Goal: Task Accomplishment & Management: Use online tool/utility

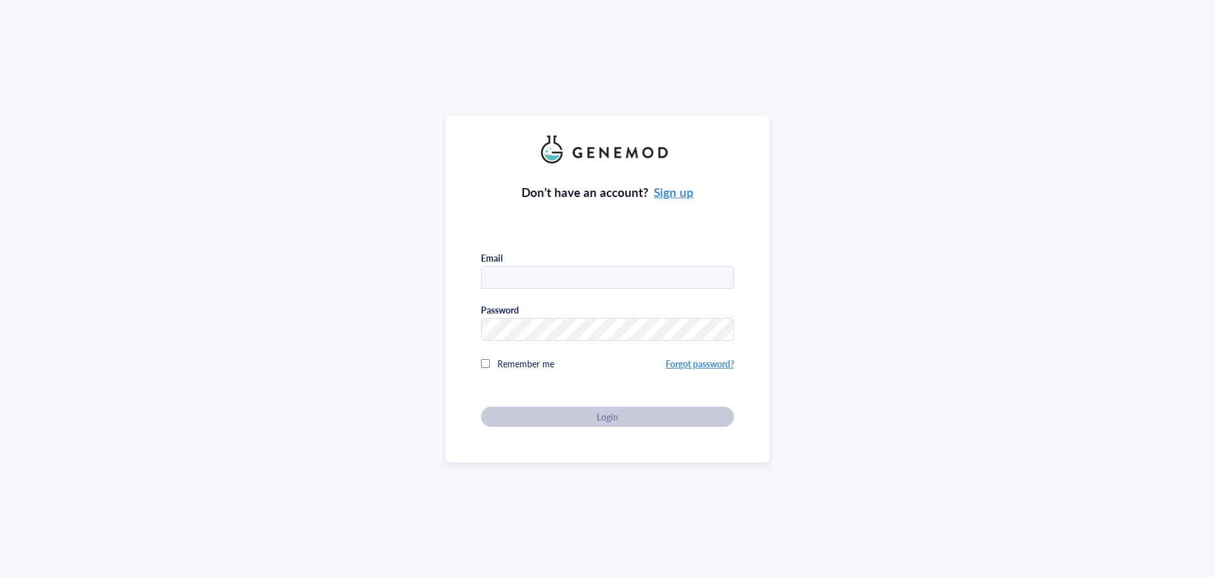
click at [591, 278] on input "text" at bounding box center [608, 277] width 252 height 23
type input "[EMAIL_ADDRESS][US_STATE][DOMAIN_NAME]"
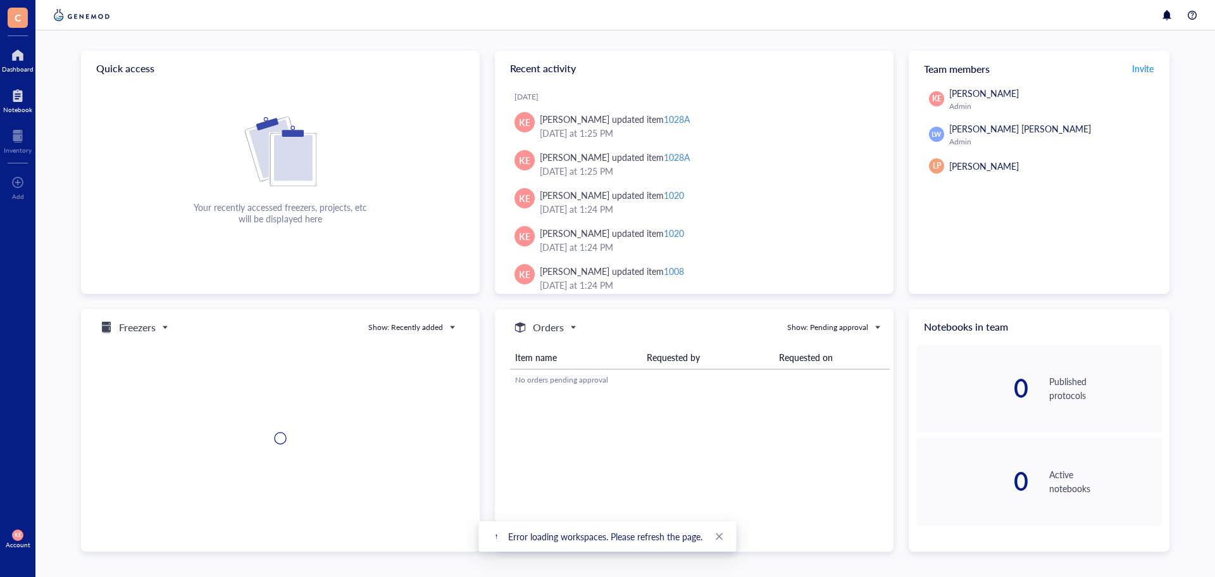
click at [26, 103] on div at bounding box center [17, 95] width 29 height 20
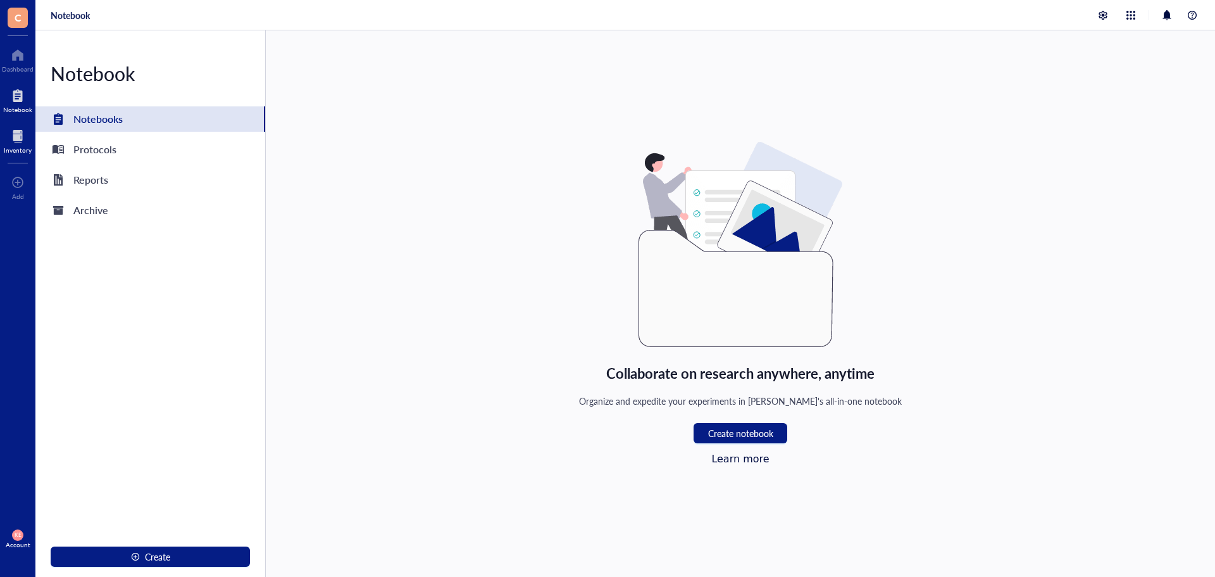
click at [21, 142] on div at bounding box center [18, 136] width 28 height 20
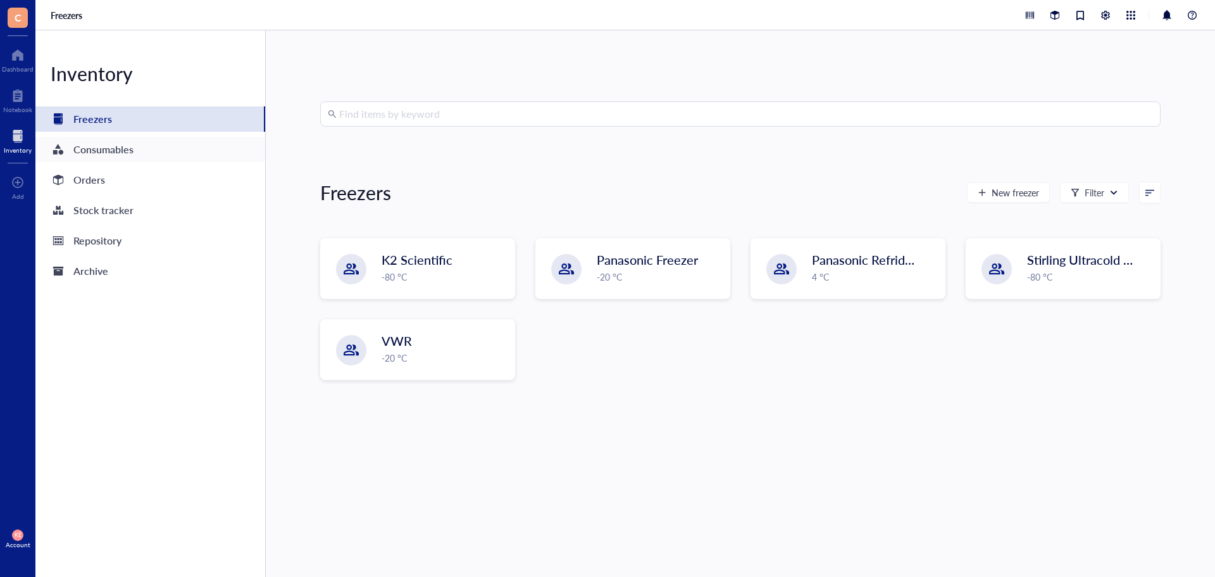
click at [125, 147] on div "Consumables" at bounding box center [103, 150] width 60 height 18
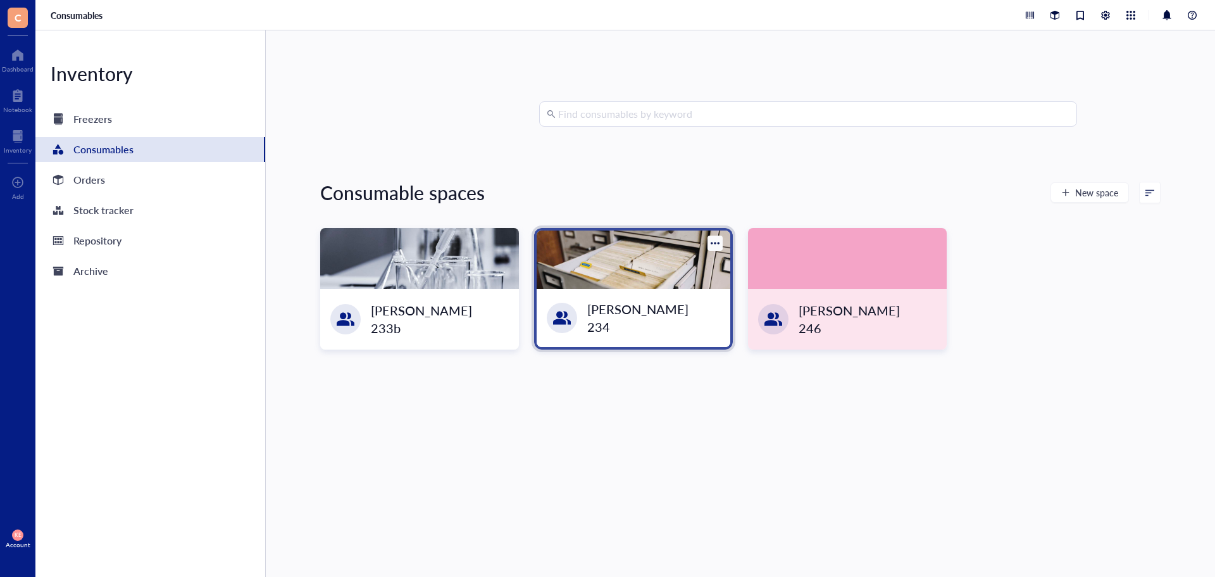
click at [694, 327] on div "[PERSON_NAME] 234" at bounding box center [634, 318] width 194 height 58
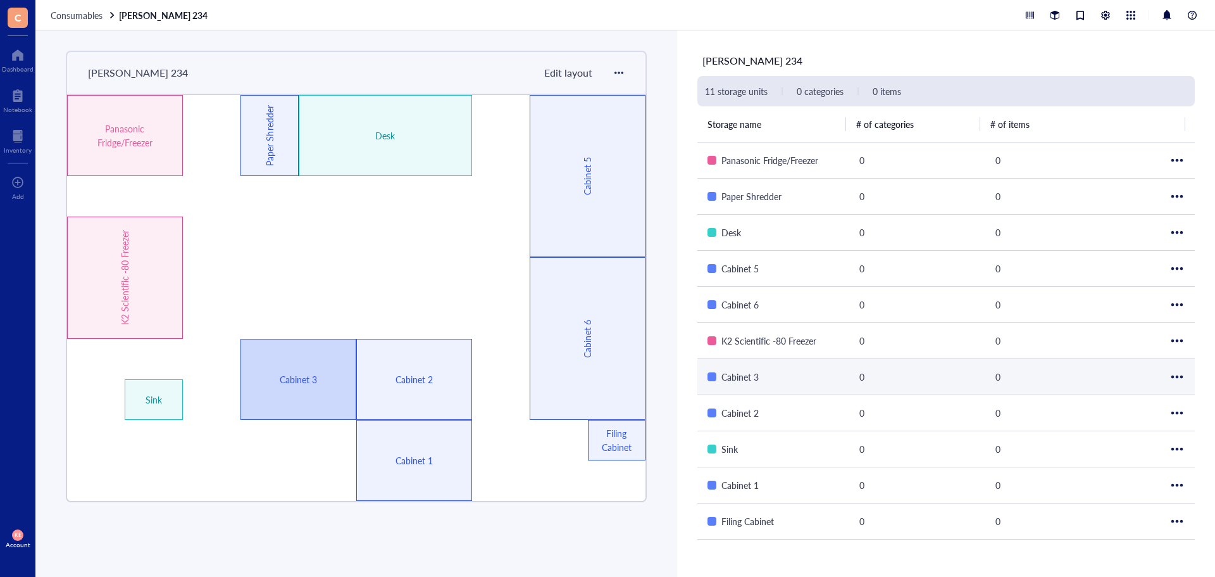
click at [754, 382] on div "Cabinet 3" at bounding box center [740, 377] width 37 height 14
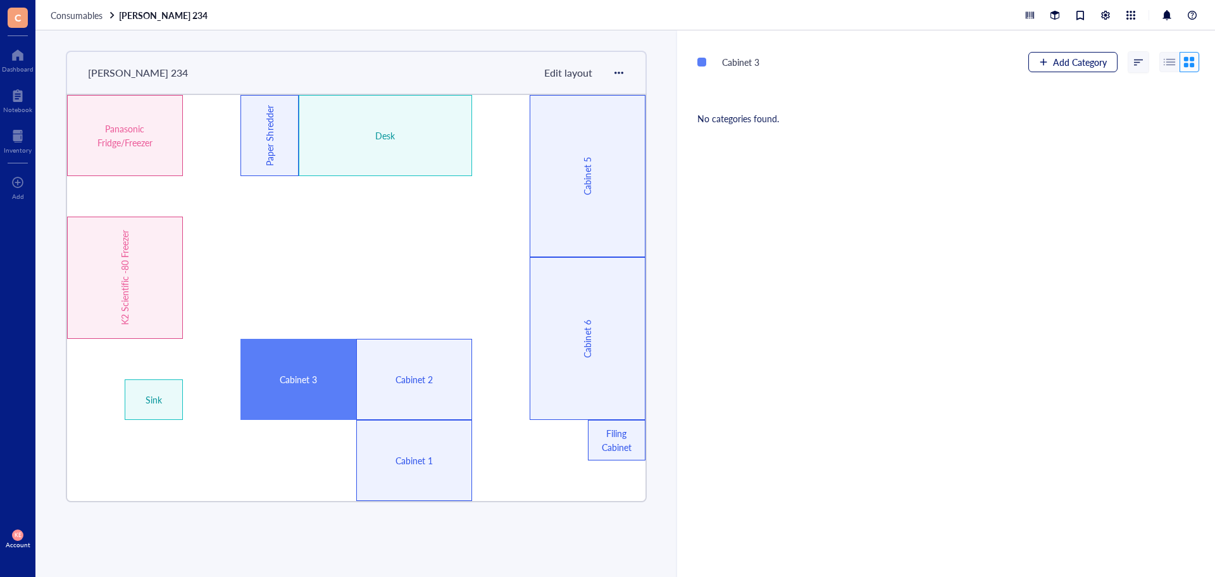
click at [1038, 66] on button "Add Category" at bounding box center [1072, 62] width 89 height 20
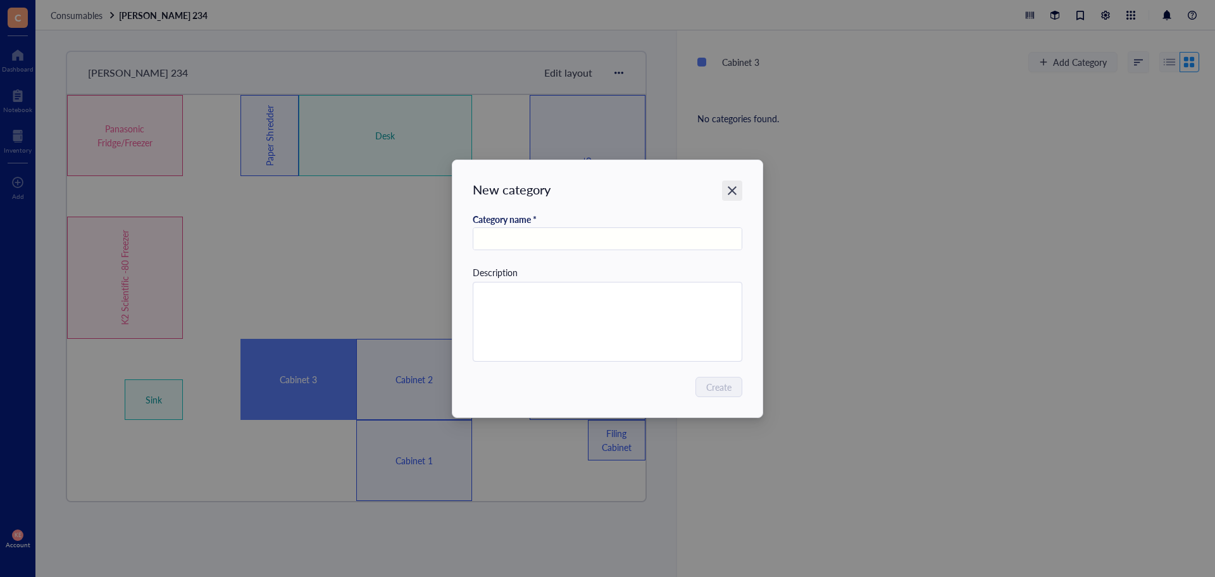
click at [727, 190] on icon "Close" at bounding box center [733, 190] width 12 height 12
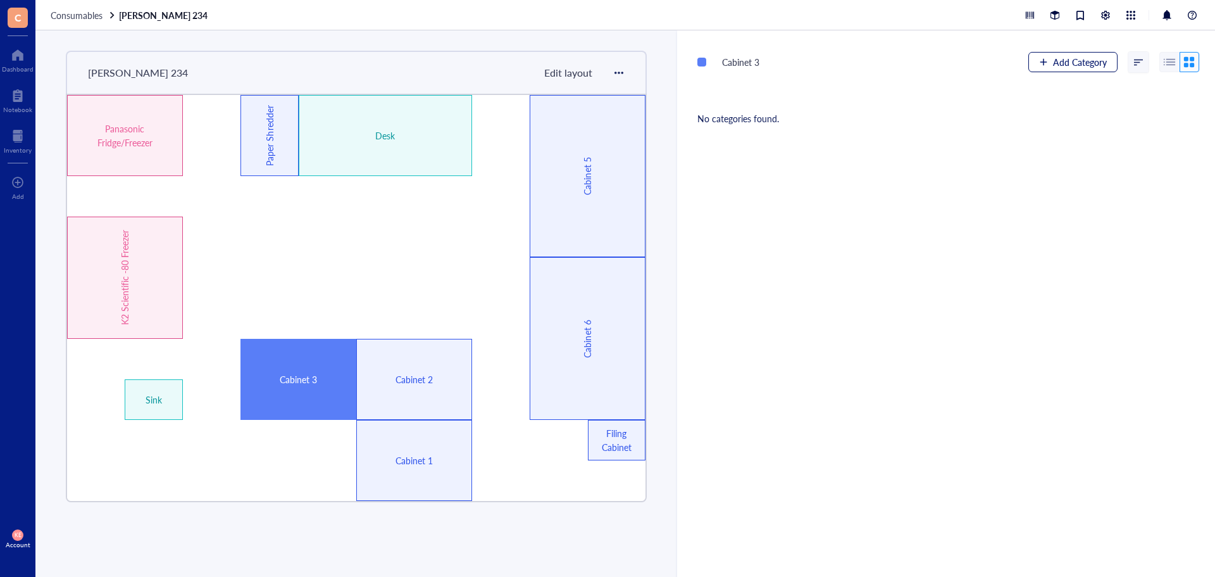
click at [1034, 70] on button "Add Category" at bounding box center [1072, 62] width 89 height 20
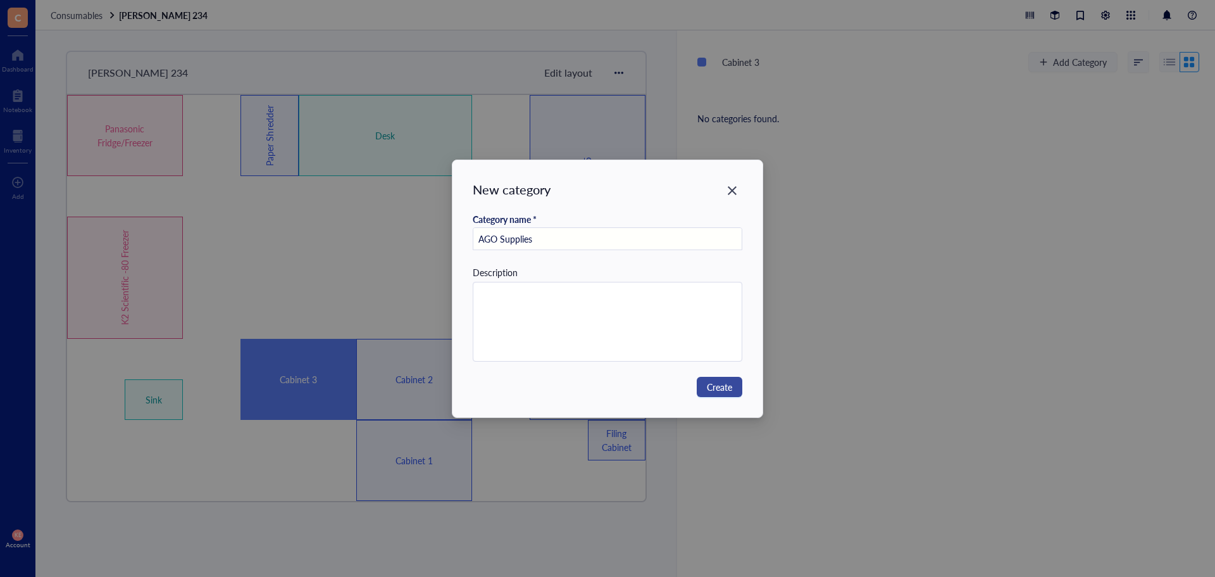
type input "AGO Supplies"
click at [727, 382] on span "Create" at bounding box center [719, 387] width 25 height 14
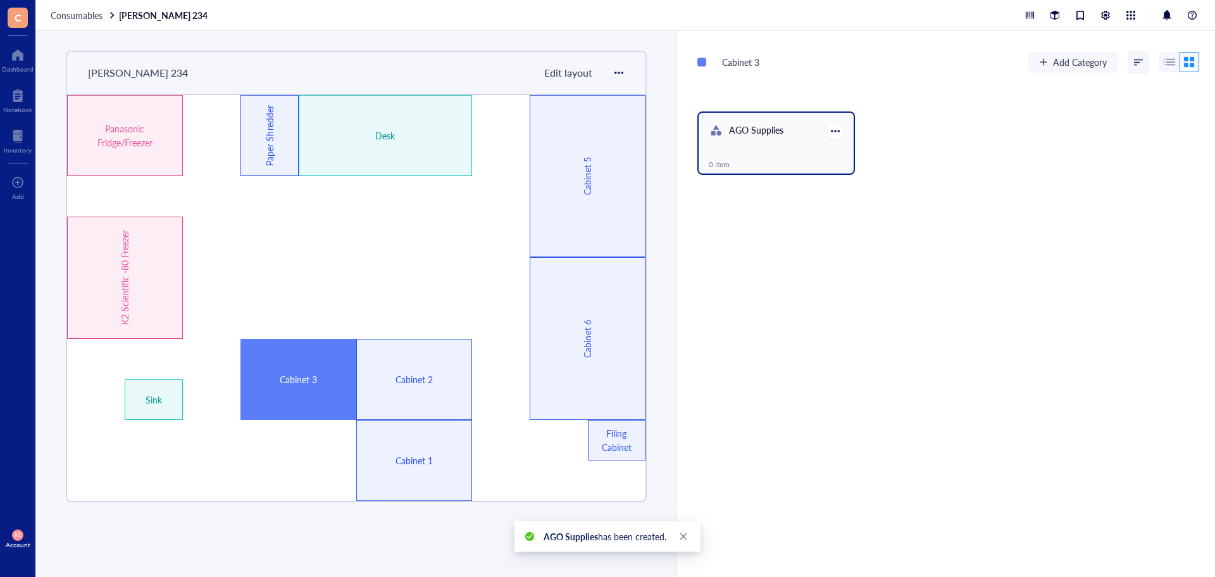
click at [769, 144] on div "AGO Supplies" at bounding box center [776, 131] width 155 height 37
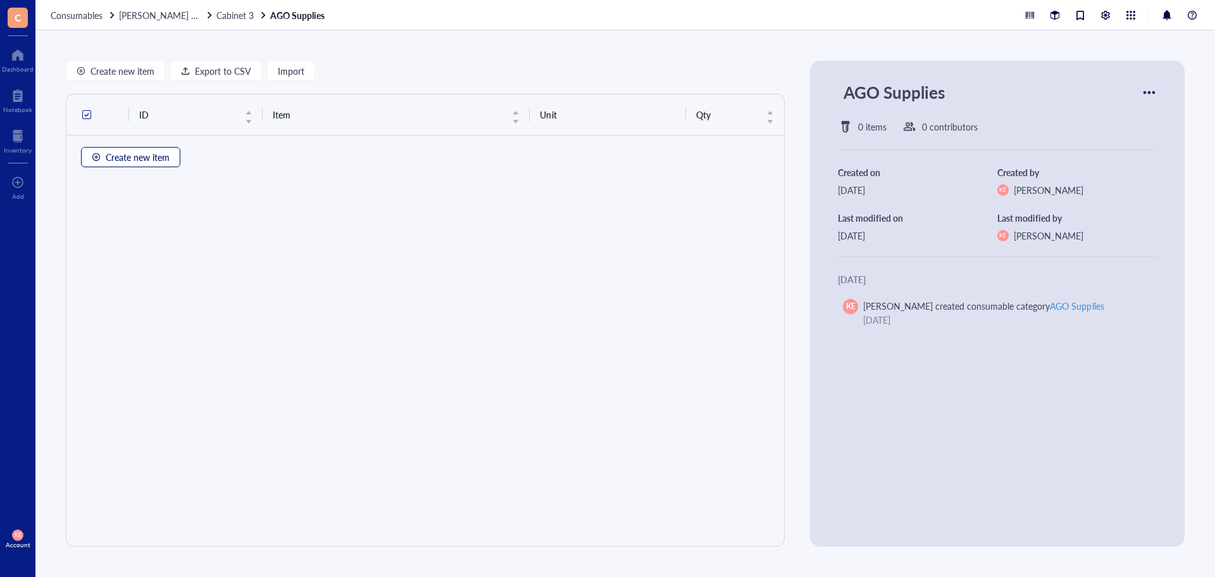
click at [153, 158] on span "Create new item" at bounding box center [138, 157] width 64 height 10
type textarea "Keep everyone on the same page..."
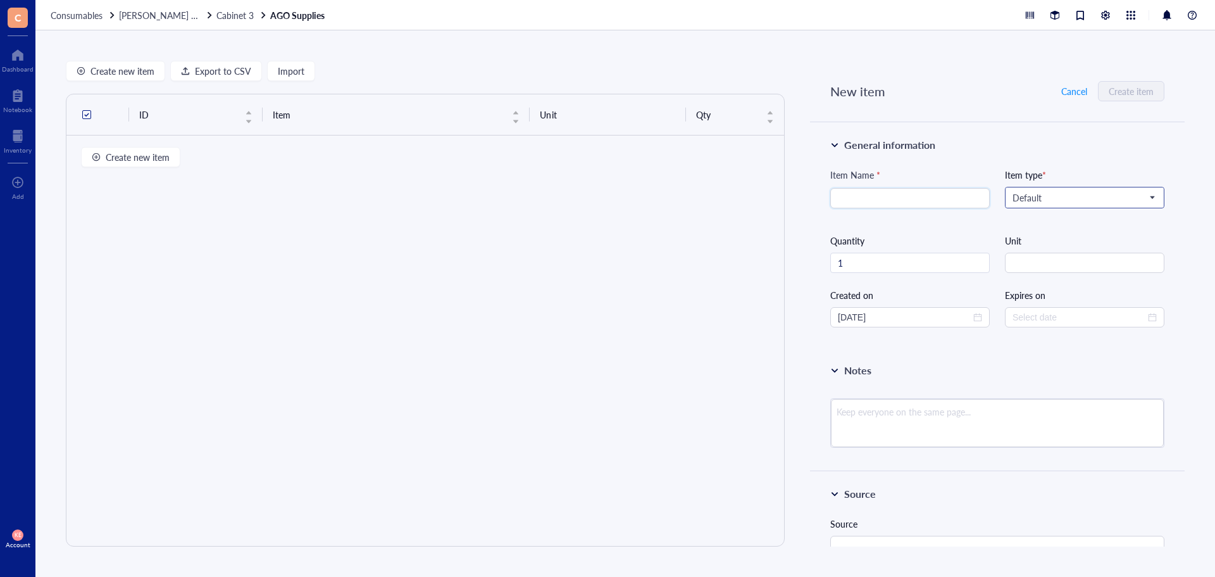
click at [1056, 197] on span "Default" at bounding box center [1084, 197] width 142 height 11
click at [1044, 262] on div "Custom type" at bounding box center [1083, 259] width 141 height 11
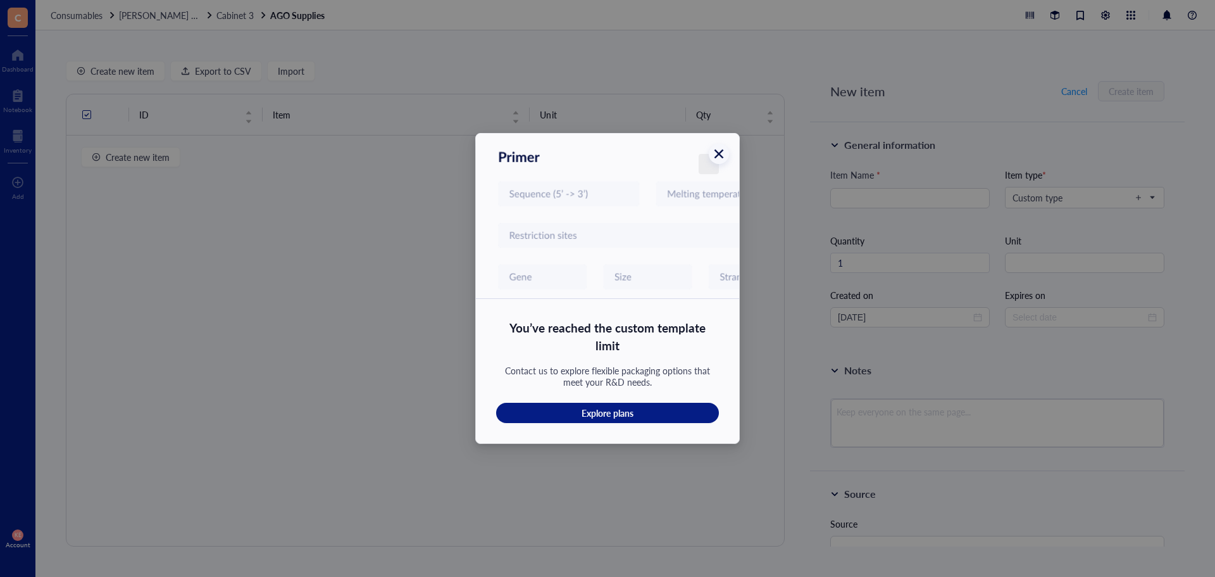
click at [720, 159] on icon "Close" at bounding box center [719, 154] width 12 height 12
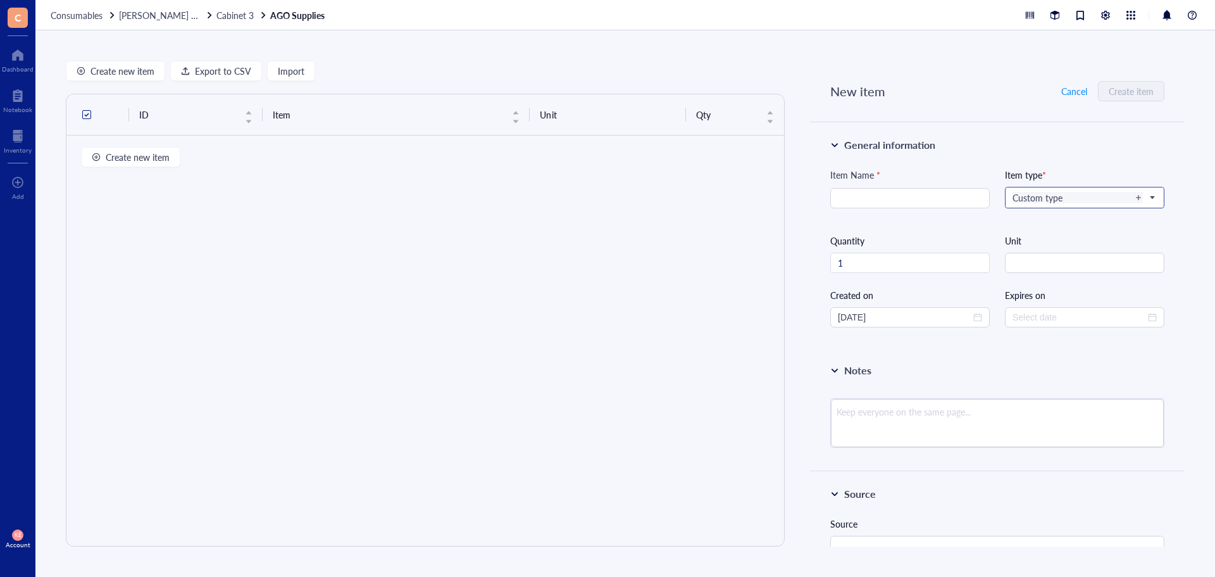
click at [1034, 197] on div "Custom type" at bounding box center [1078, 197] width 130 height 11
click at [1035, 240] on div "Default" at bounding box center [1083, 241] width 141 height 14
click at [886, 195] on input "search" at bounding box center [910, 198] width 144 height 19
type input "C"
type input "White Top Cryovials"
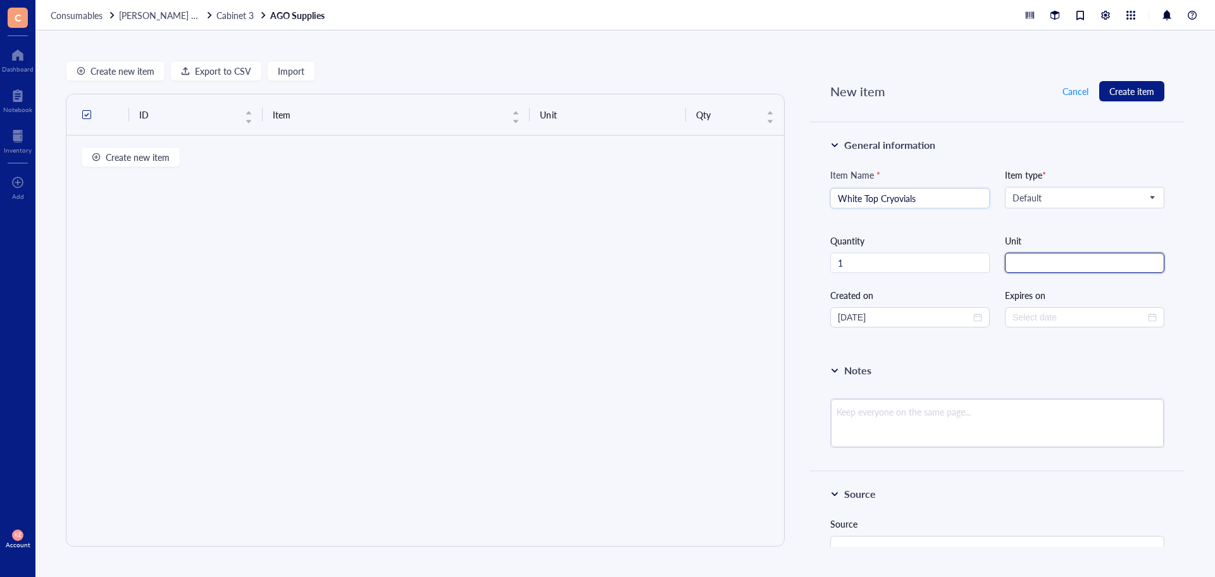
click at [1088, 264] on input "string" at bounding box center [1084, 263] width 159 height 20
type input "cryovial"
drag, startPoint x: 845, startPoint y: 259, endPoint x: 822, endPoint y: 268, distance: 24.8
click at [822, 268] on div "General information Item Name * White Top Cryovials Item type * Default Needle …" at bounding box center [997, 234] width 375 height 225
type input "50"
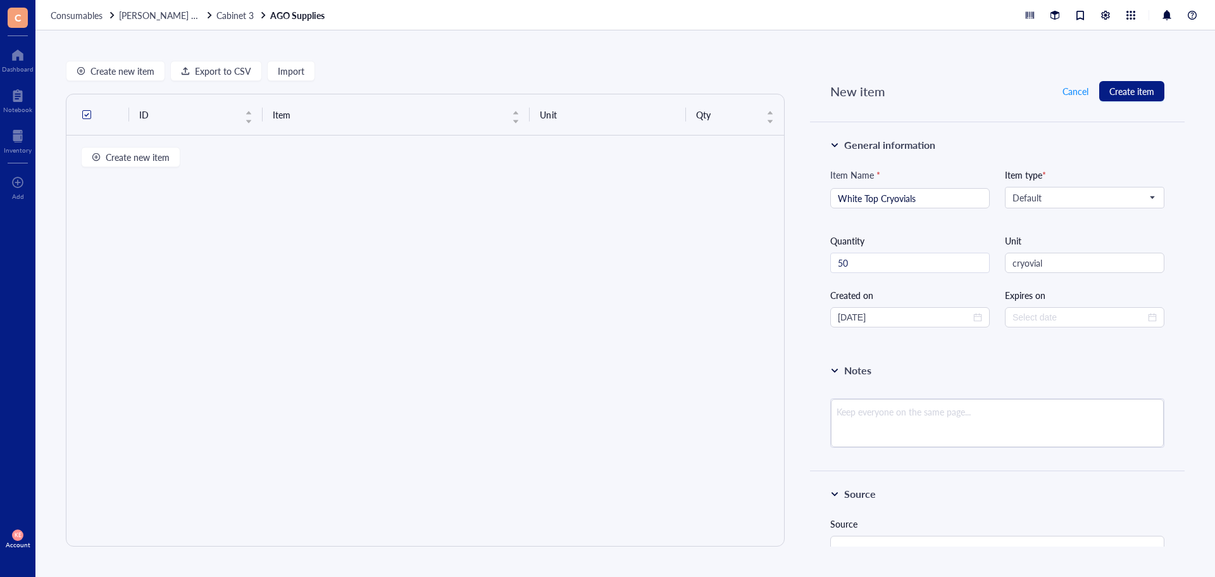
click at [1148, 100] on button "Create item" at bounding box center [1131, 91] width 65 height 20
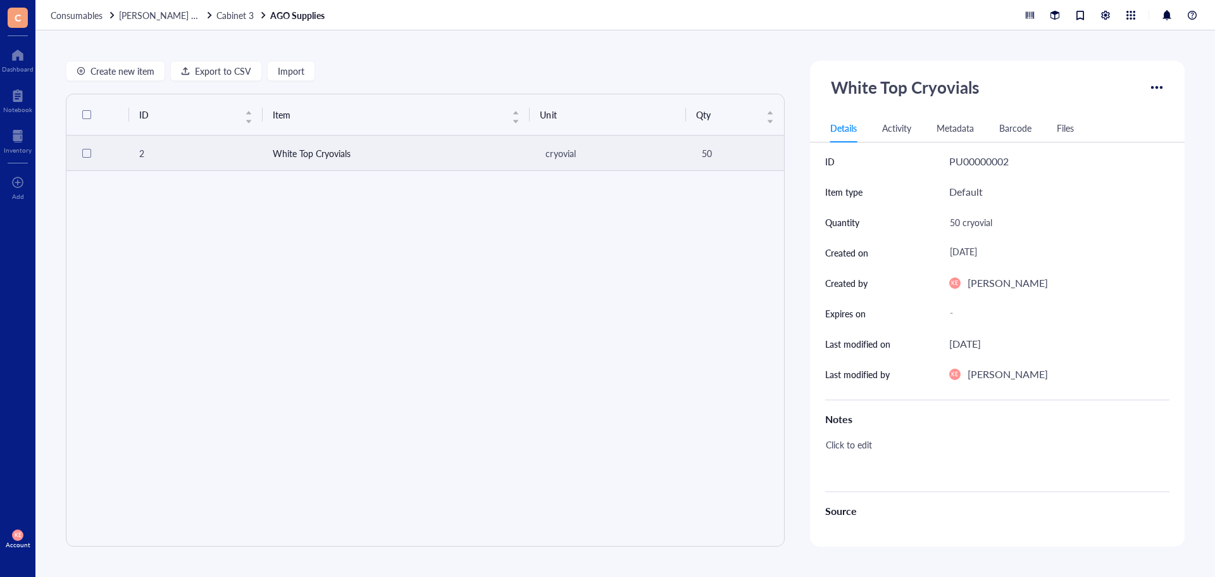
click at [313, 158] on td "White Top Cryovials" at bounding box center [397, 152] width 268 height 35
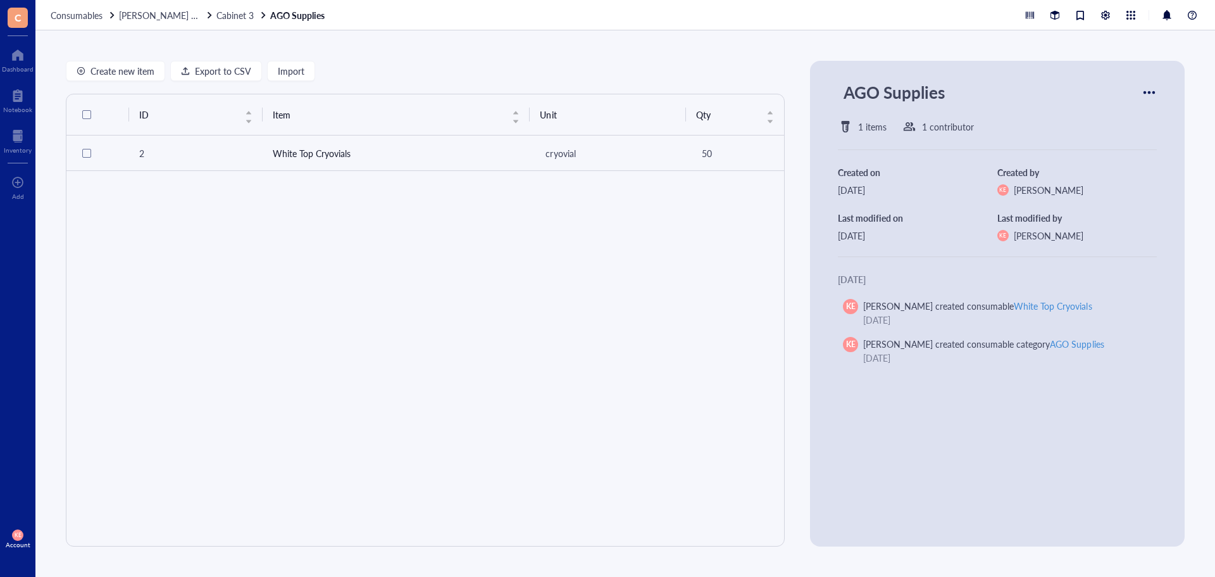
click at [1144, 89] on div at bounding box center [1149, 92] width 20 height 20
click at [972, 95] on div "AGO Supplies" at bounding box center [997, 92] width 319 height 33
click at [296, 168] on td "White Top Cryovials" at bounding box center [397, 152] width 268 height 35
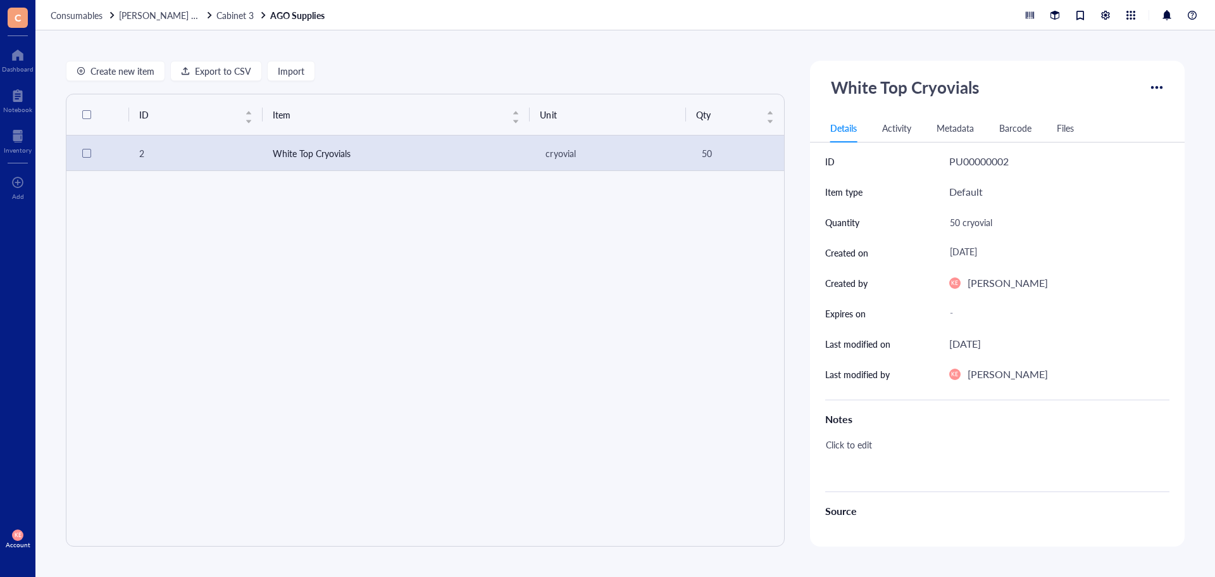
click at [909, 126] on div "Activity" at bounding box center [896, 128] width 29 height 14
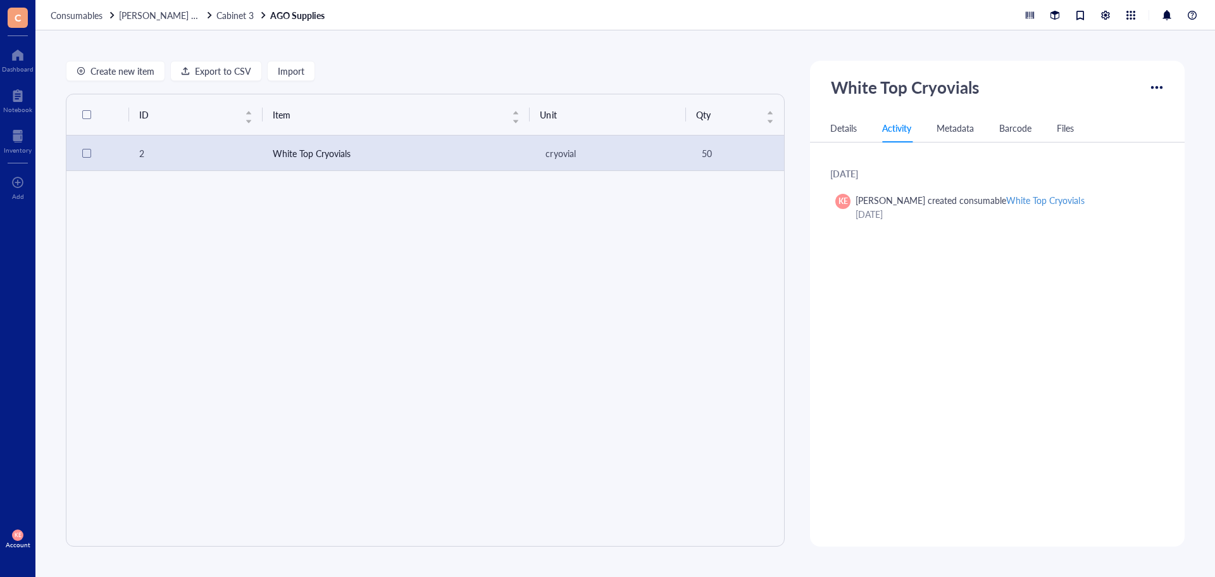
click at [936, 126] on div "Details Activity Metadata Barcode Files" at bounding box center [997, 128] width 375 height 28
click at [961, 126] on div "Metadata" at bounding box center [955, 128] width 37 height 14
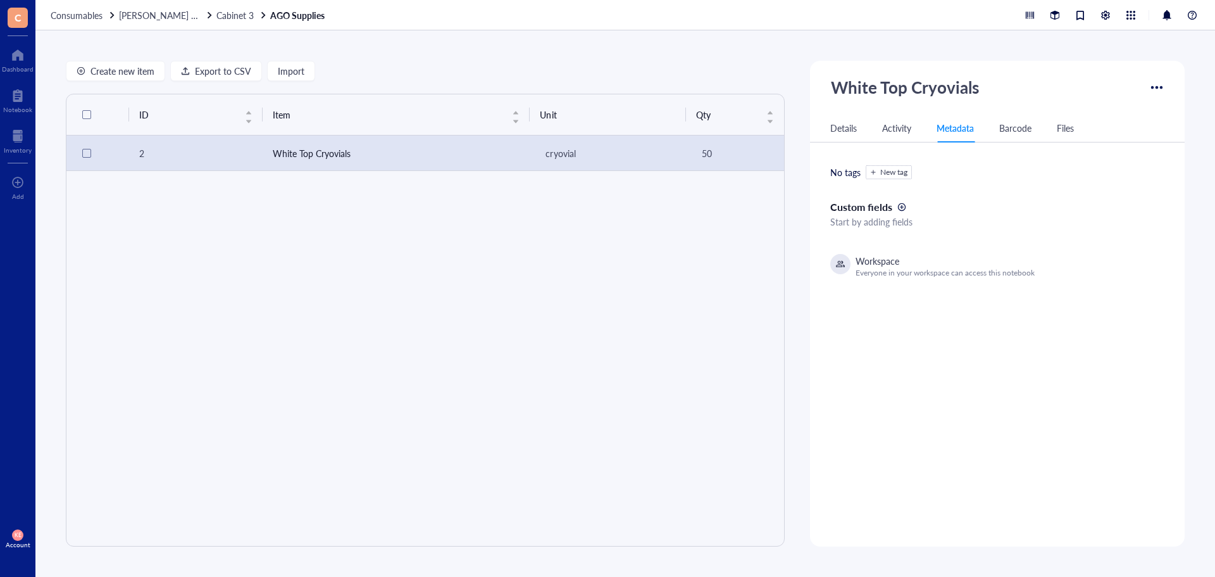
click at [1023, 126] on div "Barcode" at bounding box center [1015, 128] width 32 height 14
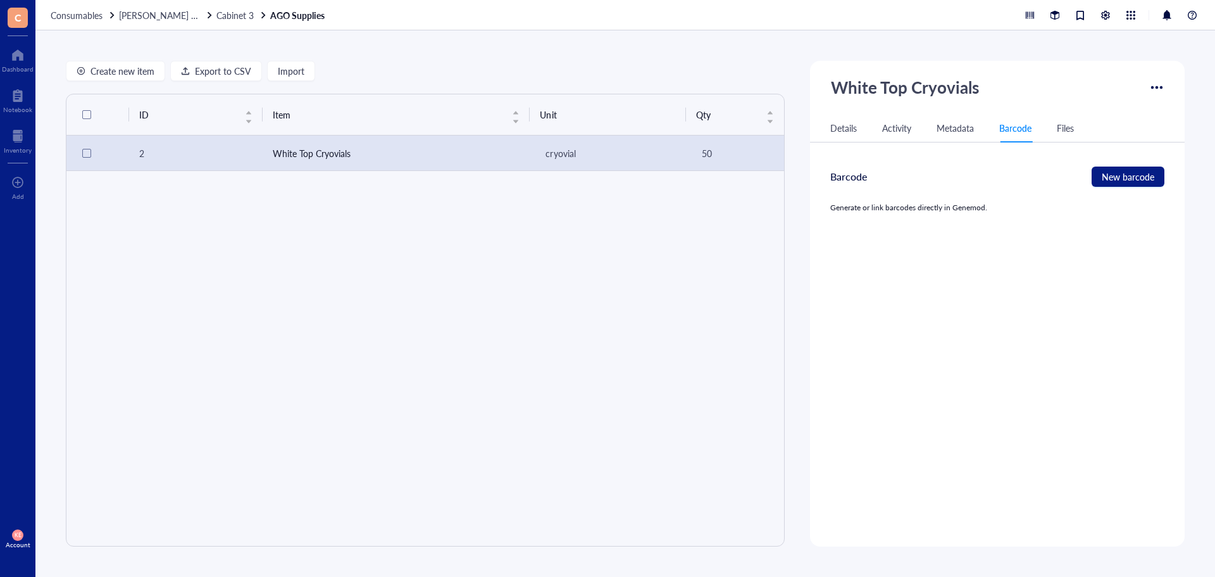
click at [1071, 131] on div "Files" at bounding box center [1065, 128] width 17 height 14
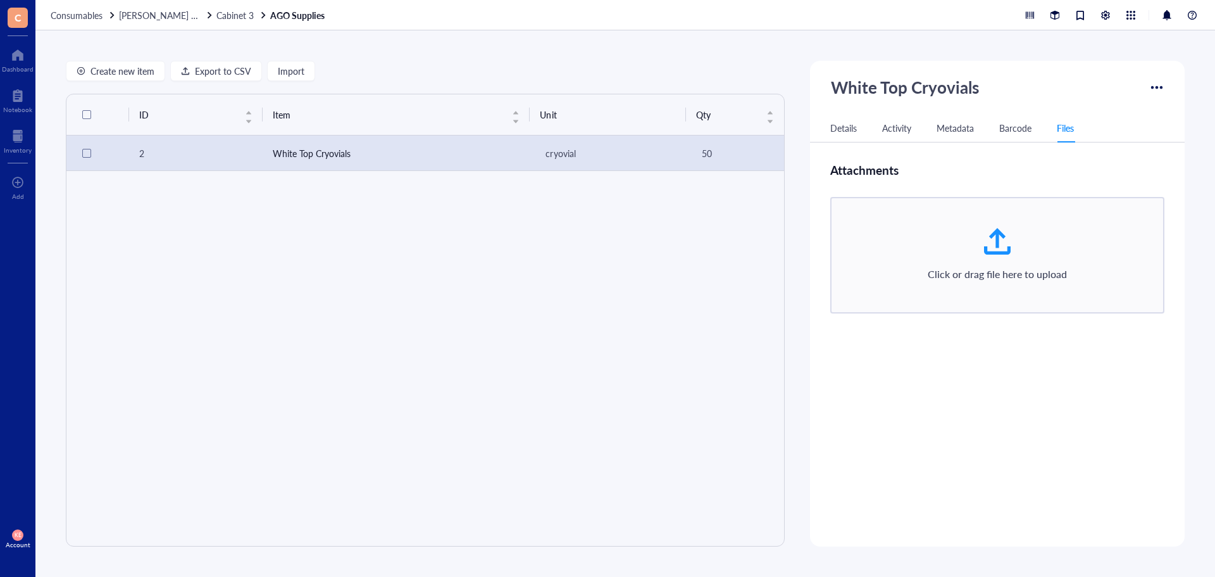
click at [854, 127] on div "Details" at bounding box center [843, 128] width 27 height 14
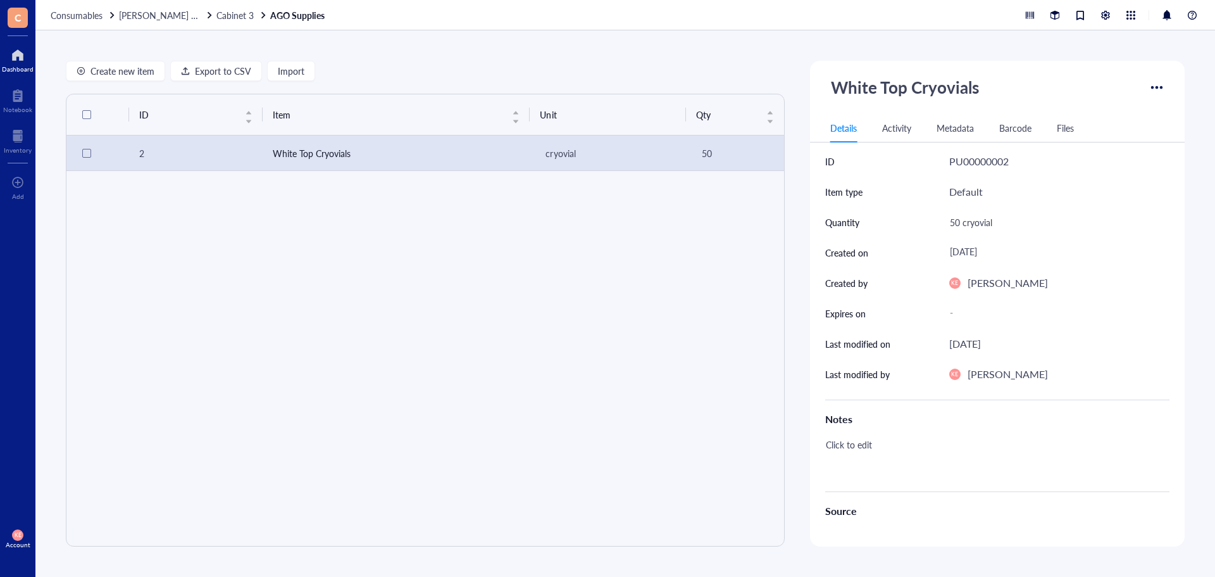
click at [27, 59] on div at bounding box center [18, 55] width 32 height 20
